Goal: Information Seeking & Learning: Learn about a topic

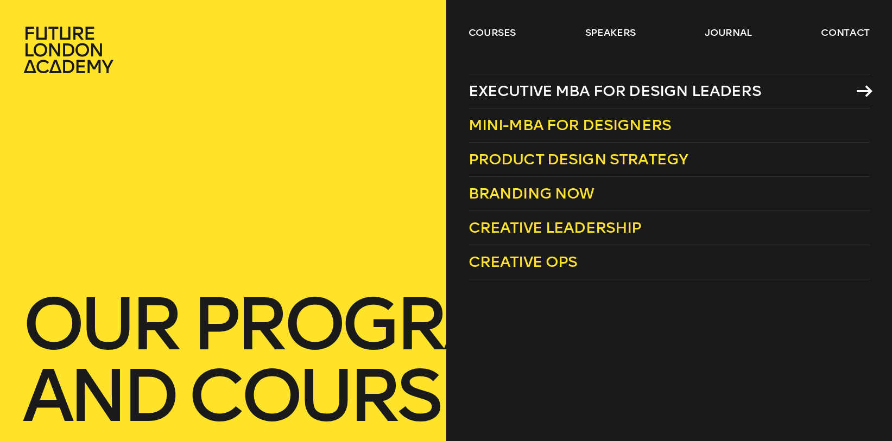
click at [488, 90] on span "Executive MBA for Design Leaders" at bounding box center [614, 91] width 292 height 18
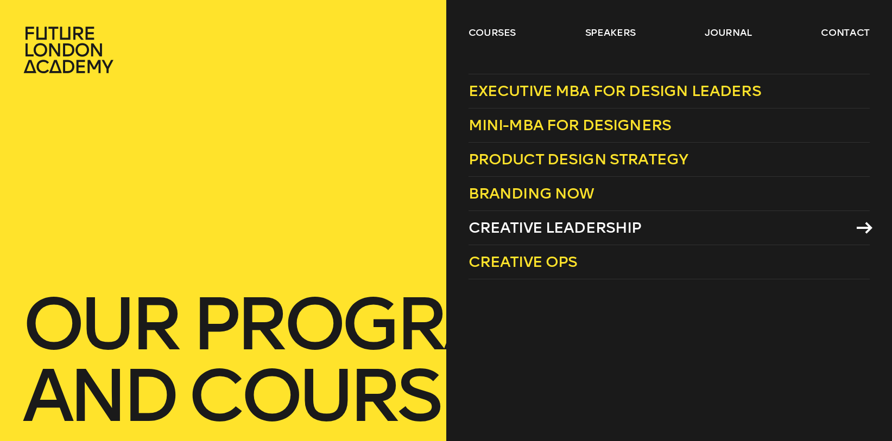
click at [498, 224] on span "Creative Leadership" at bounding box center [554, 228] width 173 height 18
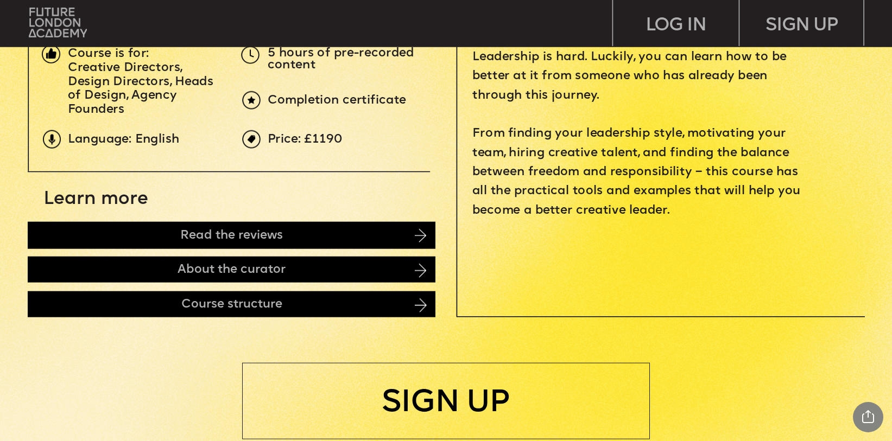
scroll to position [468, 0]
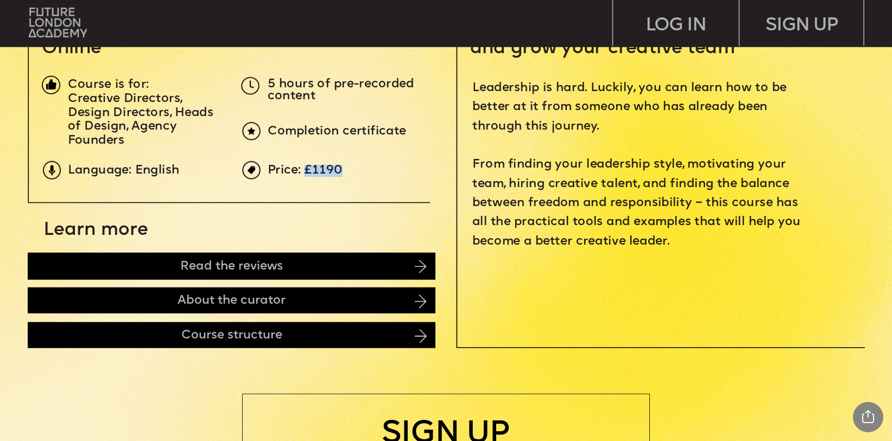
drag, startPoint x: 339, startPoint y: 169, endPoint x: 307, endPoint y: 169, distance: 31.5
click at [307, 169] on span "Price: £1190" at bounding box center [305, 169] width 75 height 11
copy span "£1190"
